Goal: Task Accomplishment & Management: Use online tool/utility

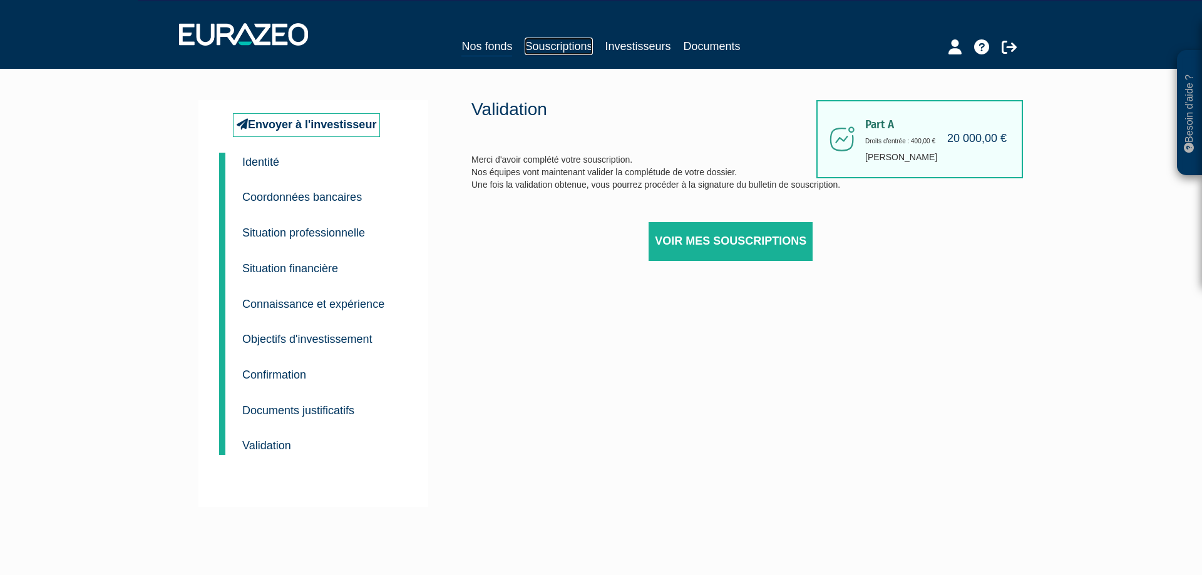
click at [547, 42] on link "Souscriptions" at bounding box center [559, 47] width 68 height 18
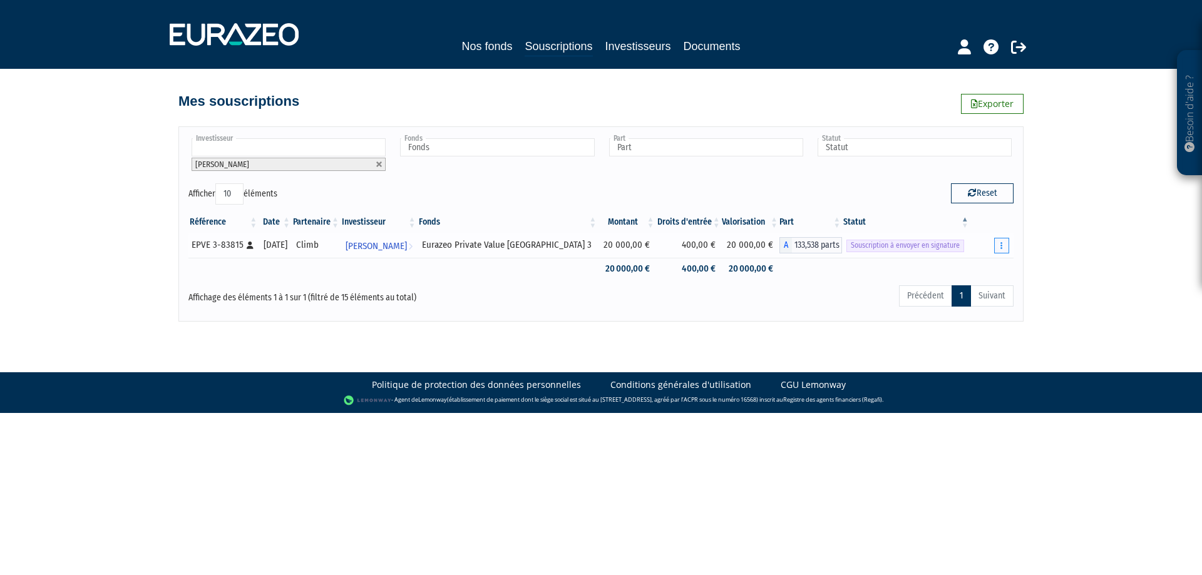
click at [1000, 242] on button "button" at bounding box center [1001, 246] width 15 height 16
click at [973, 267] on link "Envoyer à signer" at bounding box center [969, 268] width 71 height 21
click at [1000, 243] on button "button" at bounding box center [1001, 246] width 15 height 16
click at [873, 194] on div "Reset" at bounding box center [812, 195] width 422 height 24
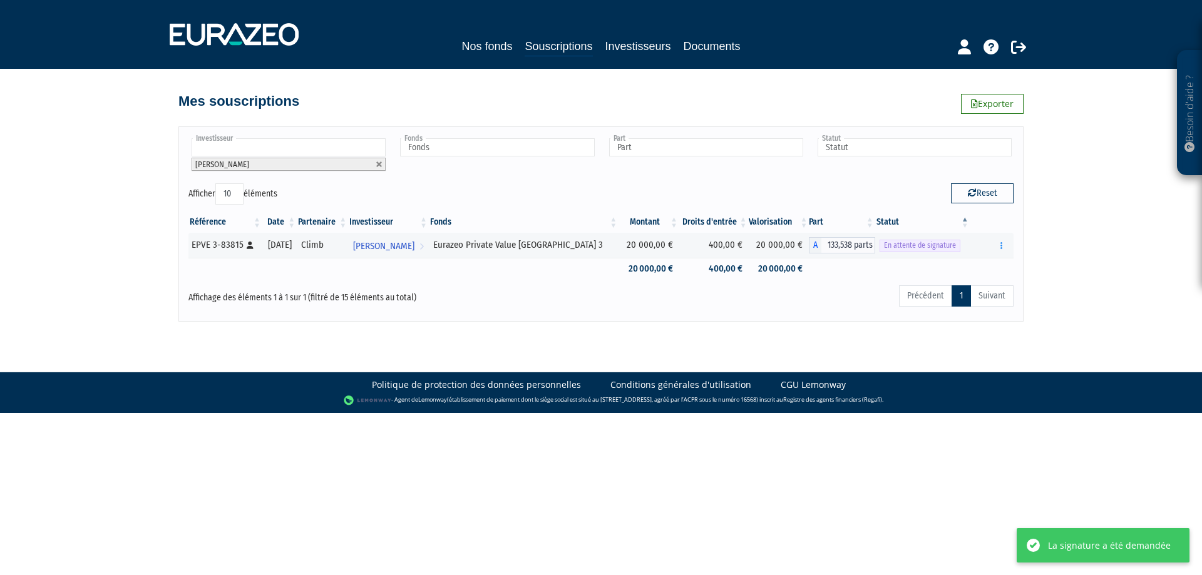
click at [46, 137] on div "Besoin d'aide ? × J'ai besoin d'aide Si vous avez une question à propos du fonc…" at bounding box center [601, 161] width 1202 height 322
